Goal: Obtain resource: Download file/media

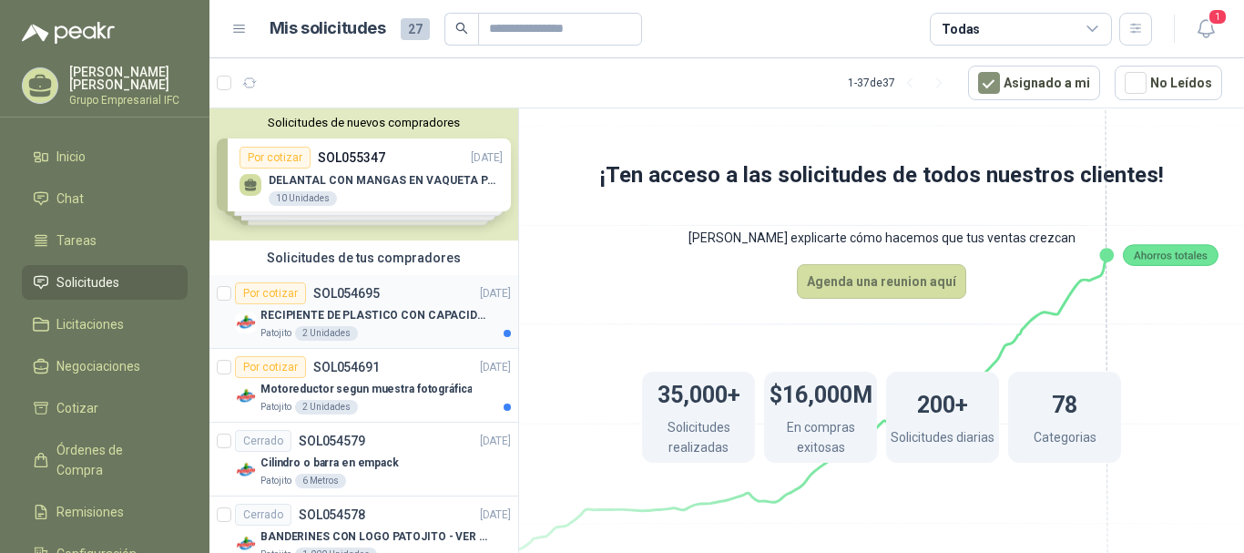
click at [401, 314] on p "RECIPIENTE DE PLASTICO CON CAPACIDAD DE 1.8 LT PARA LA EXTRACCIÓN MANUAL DE LIQ…" at bounding box center [374, 315] width 227 height 17
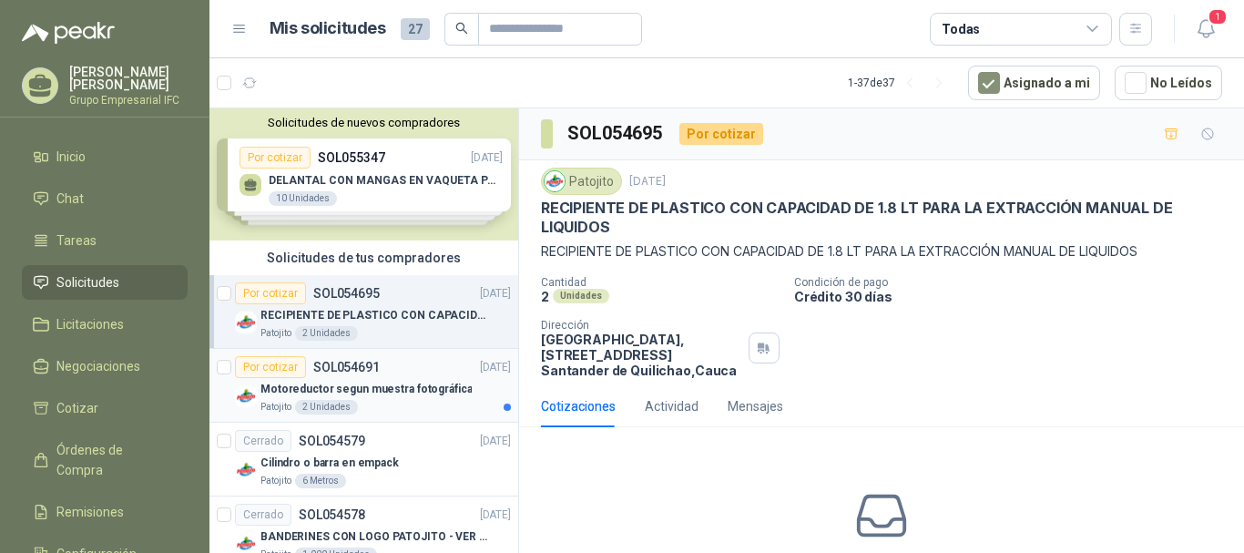
click at [387, 393] on p "Motoreductor segun muestra fotográfica" at bounding box center [366, 389] width 211 height 17
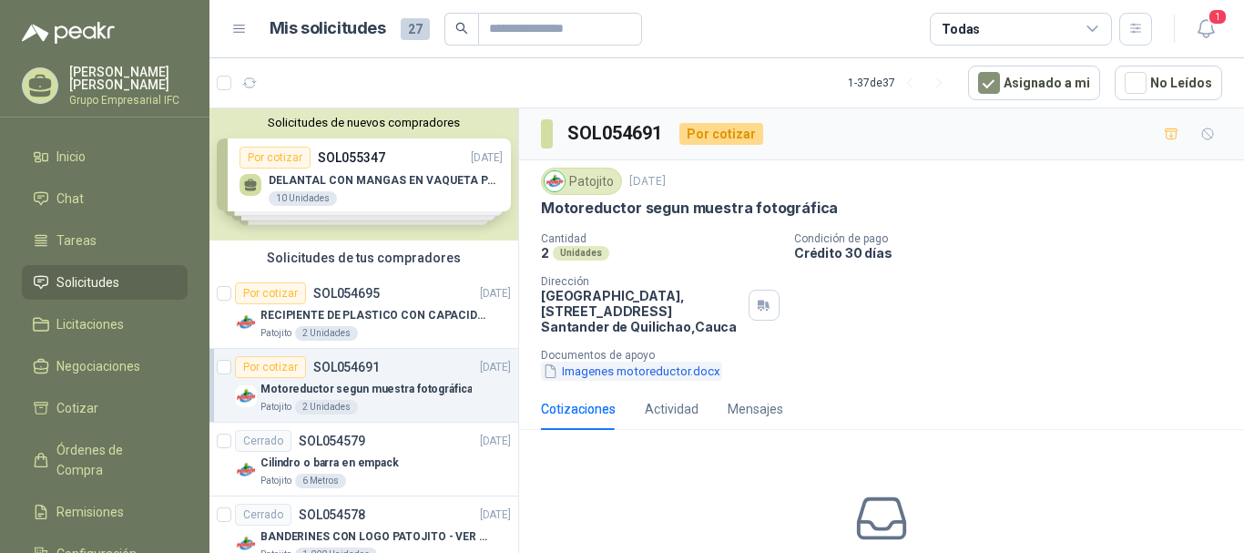
click at [639, 369] on button "Imagenes motoreductor.docx" at bounding box center [631, 371] width 181 height 19
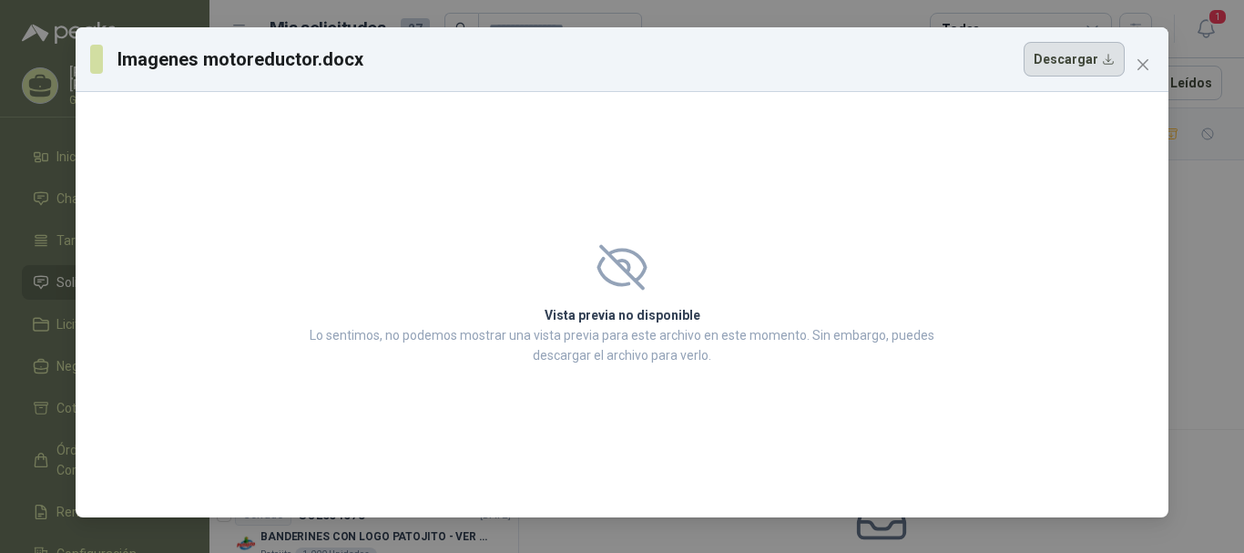
click at [1048, 68] on button "Descargar" at bounding box center [1074, 59] width 101 height 35
click at [1156, 64] on span "Close" at bounding box center [1143, 64] width 29 height 15
